Goal: Task Accomplishment & Management: Complete application form

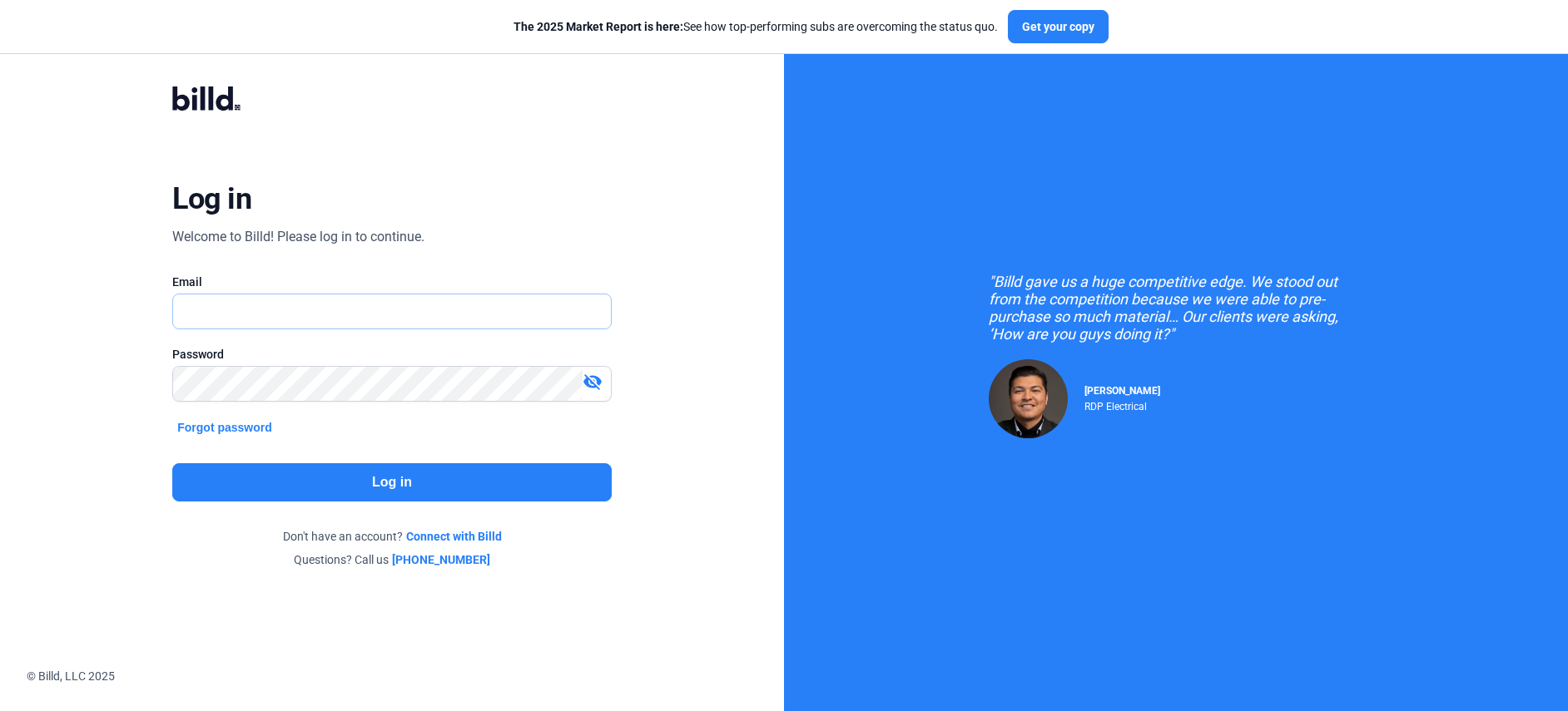
type input "[PERSON_NAME][EMAIL_ADDRESS][PERSON_NAME][DOMAIN_NAME]"
click at [379, 490] on button "Log in" at bounding box center [392, 483] width 440 height 38
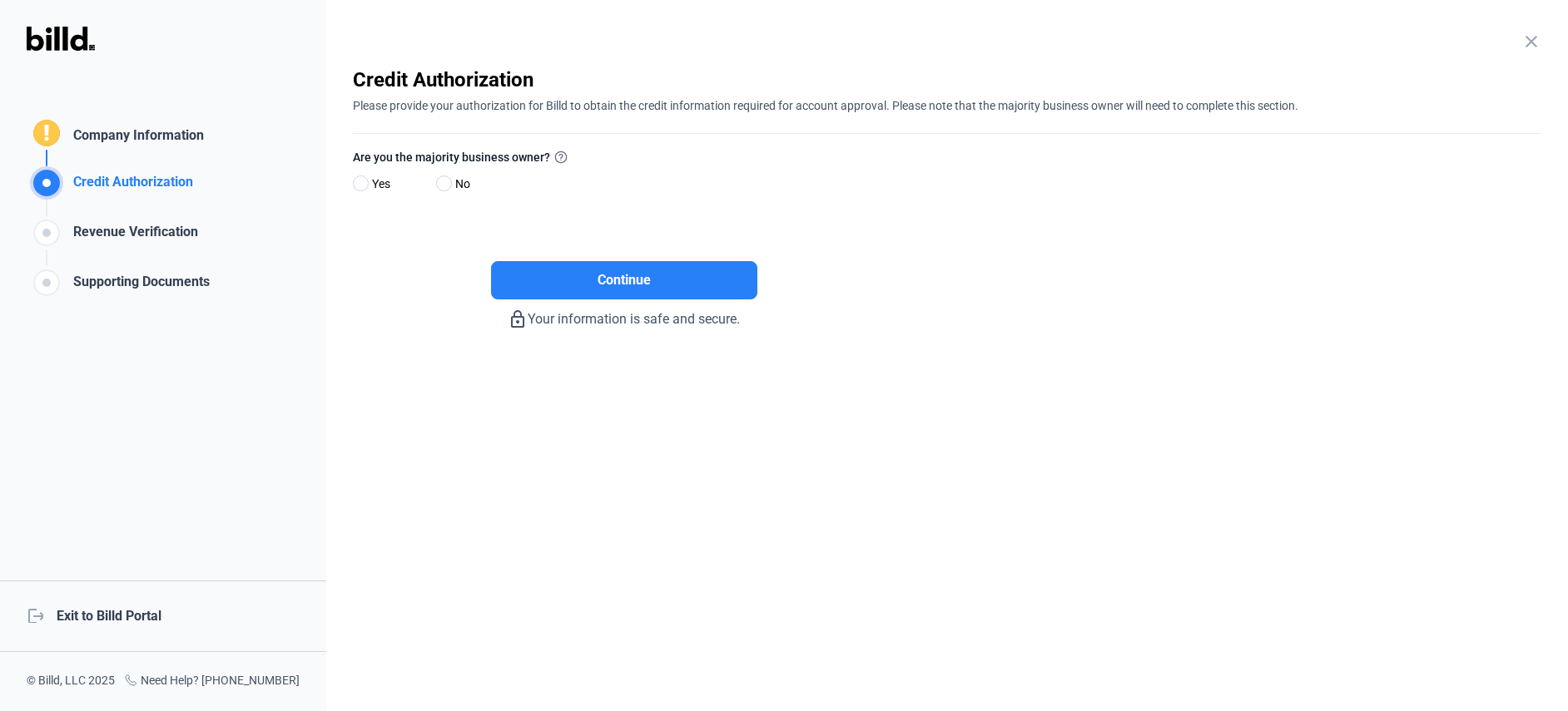
click at [1506, 43] on div "close Company Information Please enter your company information below. Business…" at bounding box center [946, 355] width 1241 height 711
click at [1555, 47] on div "close Company Information Please enter your company information below. Business…" at bounding box center [946, 355] width 1241 height 711
click at [1543, 49] on div "close Company Information Please enter your company information below. Business…" at bounding box center [946, 355] width 1241 height 711
click at [1536, 48] on mat-icon "close" at bounding box center [1531, 42] width 20 height 20
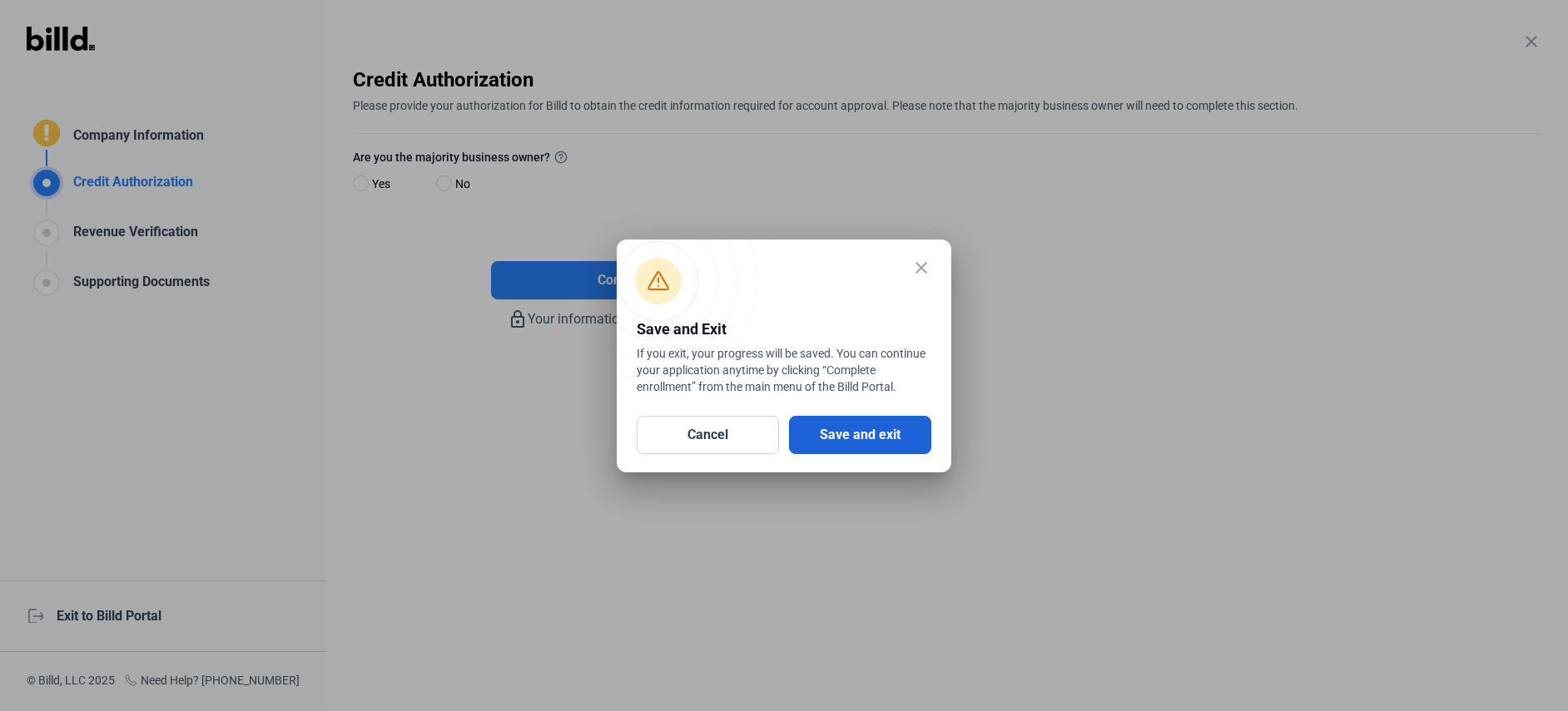
click at [844, 435] on button "Save and exit" at bounding box center [860, 435] width 142 height 38
